Goal: Check status: Check status

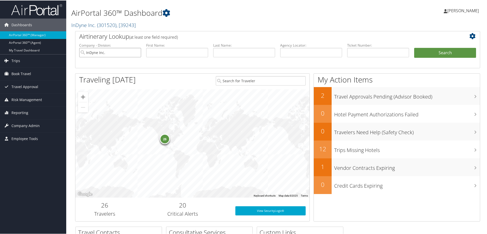
click at [138, 51] on input "InDyne Inc." at bounding box center [110, 51] width 62 height 9
click at [289, 53] on input "text" at bounding box center [311, 51] width 62 height 9
paste input "D5X4KN"
type input "D5X4KN"
click at [430, 55] on button "Search" at bounding box center [446, 52] width 62 height 10
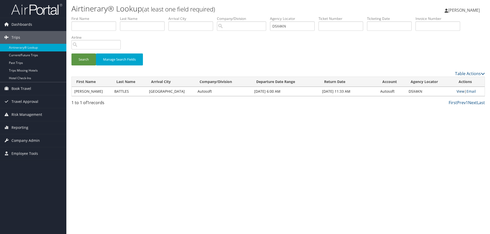
click at [460, 92] on link "View" at bounding box center [460, 91] width 8 height 5
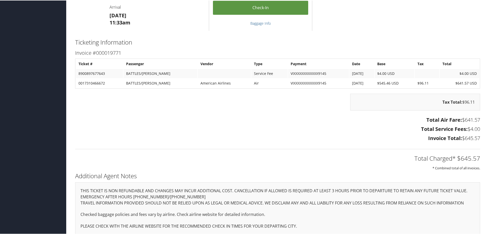
scroll to position [900, 0]
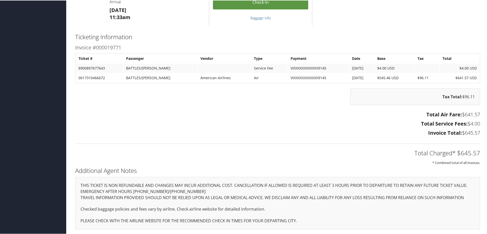
drag, startPoint x: 280, startPoint y: 88, endPoint x: -179, endPoint y: 71, distance: 460.0
